Goal: Information Seeking & Learning: Learn about a topic

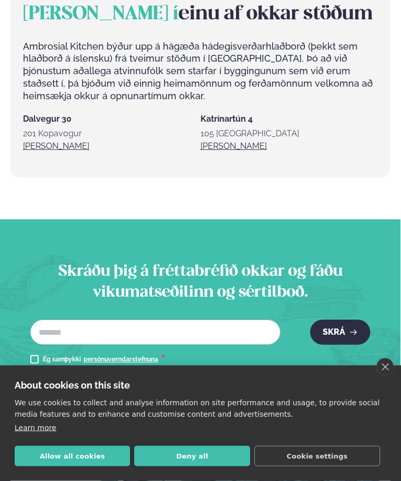
scroll to position [1039, 0]
click at [218, 153] on link "[PERSON_NAME]" at bounding box center [234, 146] width 66 height 13
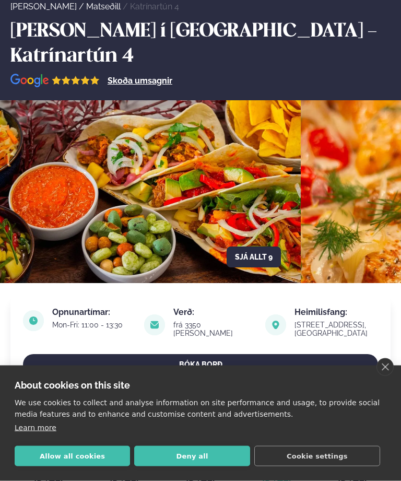
scroll to position [72, 0]
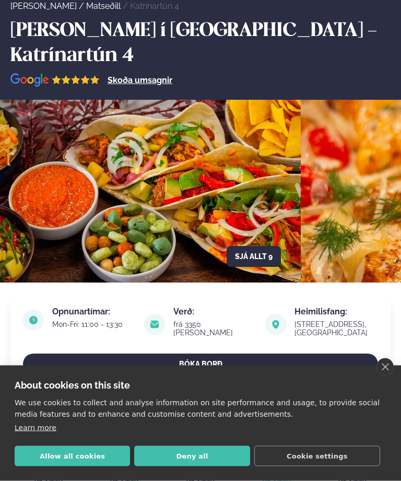
click at [248, 247] on button "Sjá allt 9" at bounding box center [254, 257] width 54 height 21
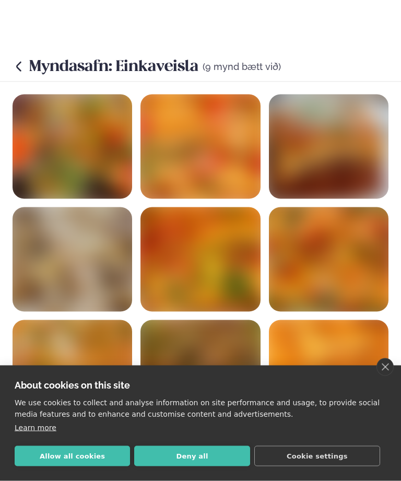
scroll to position [72, 0]
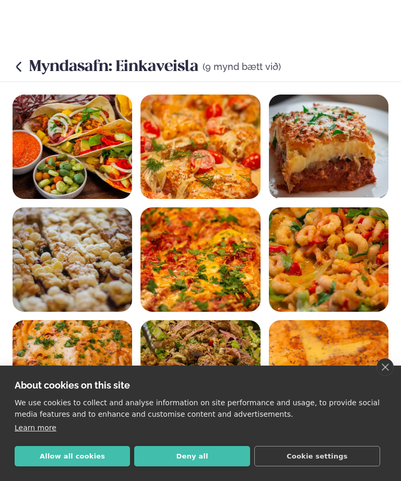
click at [73, 466] on button "Allow all cookies" at bounding box center [72, 456] width 115 height 20
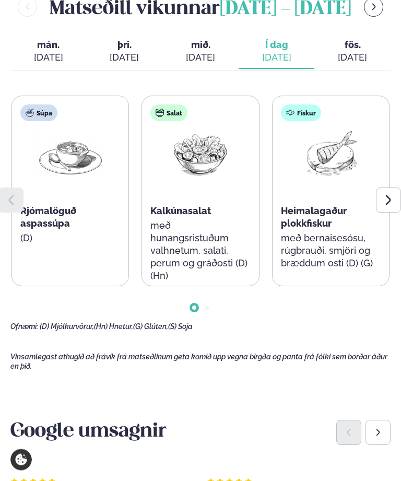
scroll to position [499, 0]
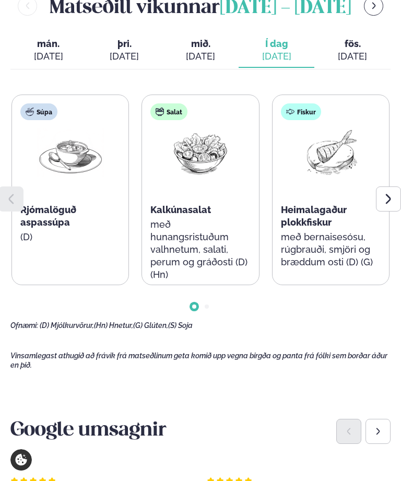
click at [393, 194] on icon at bounding box center [388, 199] width 13 height 13
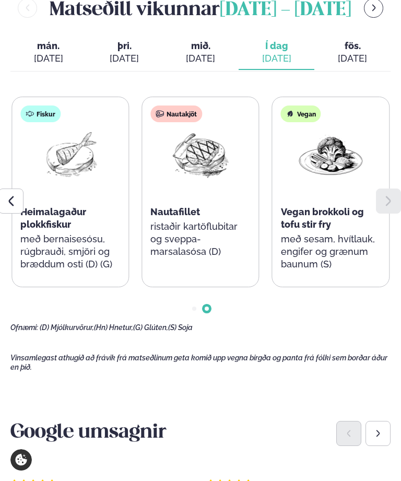
scroll to position [498, 0]
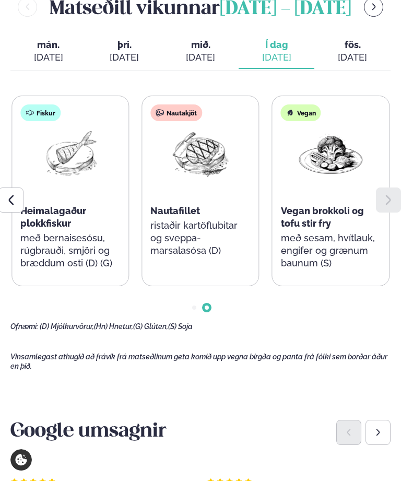
click at [355, 44] on span "fös." at bounding box center [353, 45] width 60 height 13
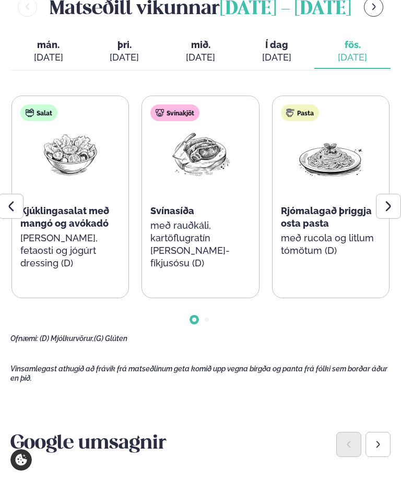
click at [395, 203] on icon at bounding box center [388, 206] width 13 height 13
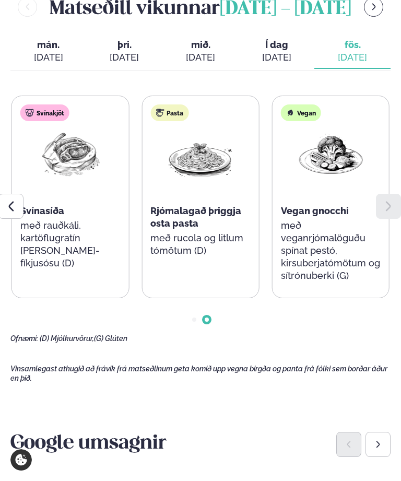
click at [397, 203] on div at bounding box center [388, 206] width 25 height 25
click at [394, 200] on icon at bounding box center [388, 206] width 13 height 13
click at [196, 43] on span "mið." at bounding box center [201, 45] width 60 height 13
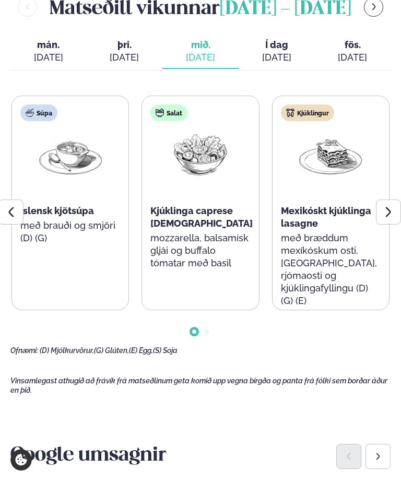
click at [393, 209] on icon at bounding box center [388, 212] width 13 height 13
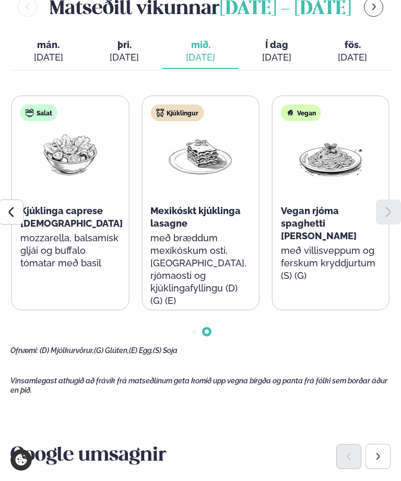
click at [391, 206] on icon at bounding box center [388, 212] width 13 height 13
click at [119, 44] on span "þri." at bounding box center [125, 45] width 60 height 13
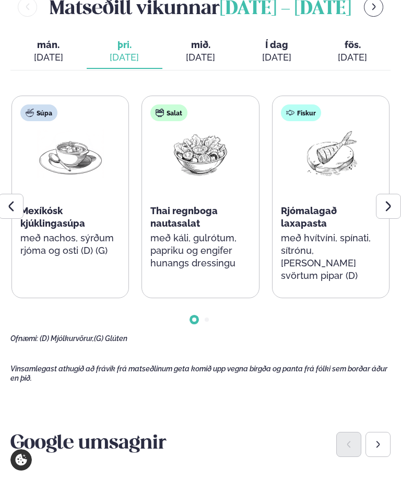
click at [392, 202] on icon at bounding box center [388, 206] width 13 height 13
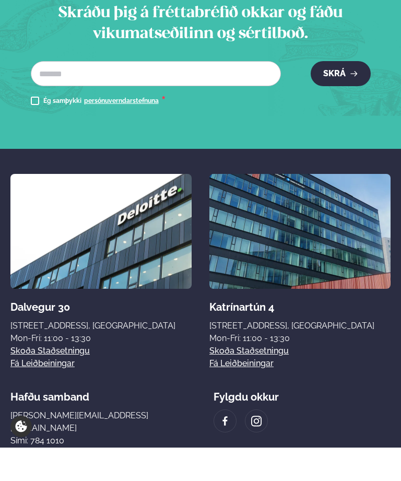
scroll to position [1735, 0]
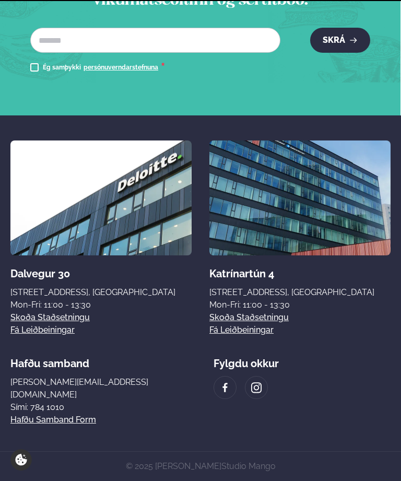
scroll to position [1039, 0]
